Goal: Find specific page/section: Find specific page/section

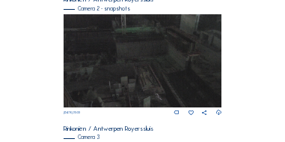
scroll to position [416, 0]
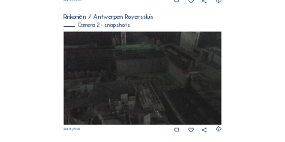
scroll to position [470, 0]
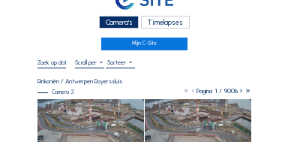
scroll to position [60, 0]
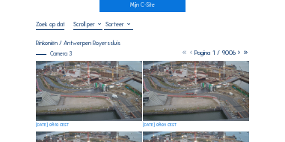
click at [114, 82] on img at bounding box center [89, 91] width 106 height 60
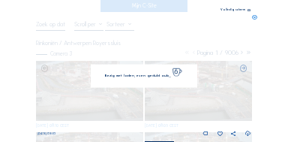
click at [114, 82] on div "Bezig met laden, even geduld aub..." at bounding box center [144, 75] width 106 height 23
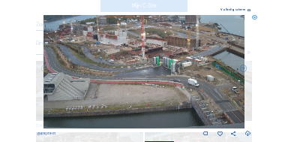
click at [249, 10] on icon at bounding box center [248, 11] width 3 height 4
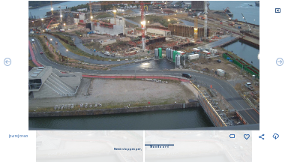
click at [273, 11] on div at bounding box center [277, 10] width 20 height 21
click at [278, 11] on icon at bounding box center [277, 10] width 6 height 6
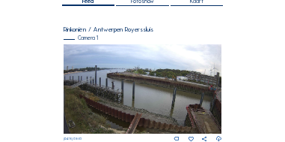
scroll to position [129, 0]
